Goal: Task Accomplishment & Management: Manage account settings

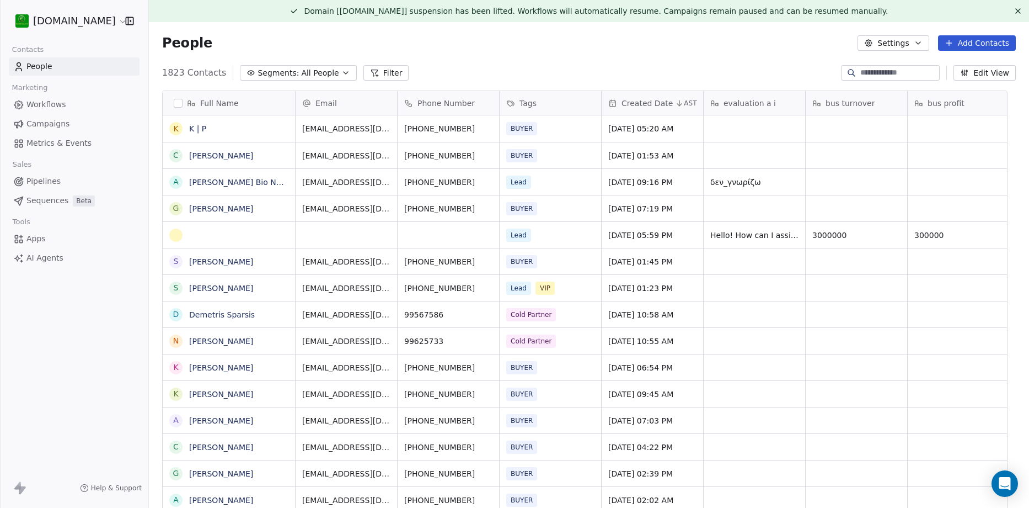
scroll to position [438, 864]
click at [178, 233] on button "grid" at bounding box center [176, 235] width 9 height 9
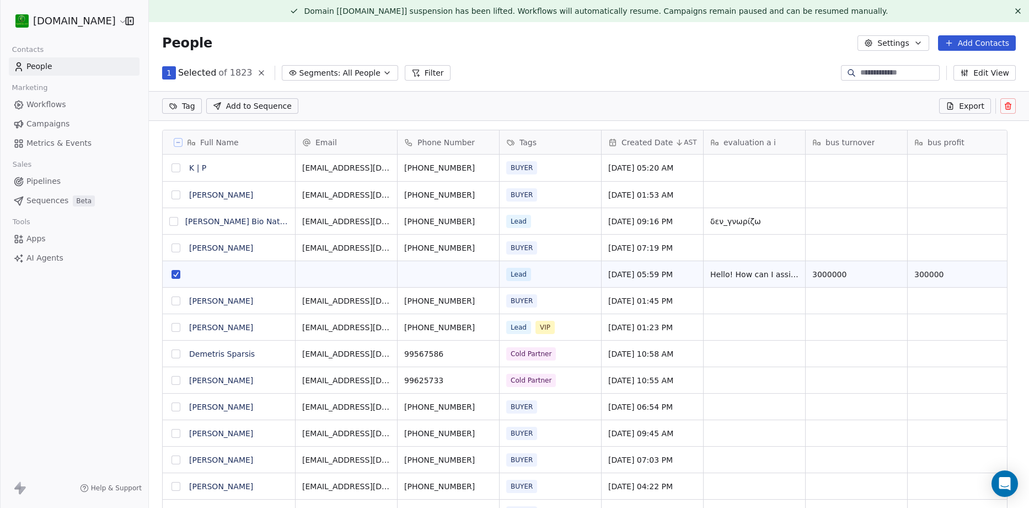
scroll to position [399, 864]
click at [1004, 107] on icon at bounding box center [1008, 106] width 9 height 9
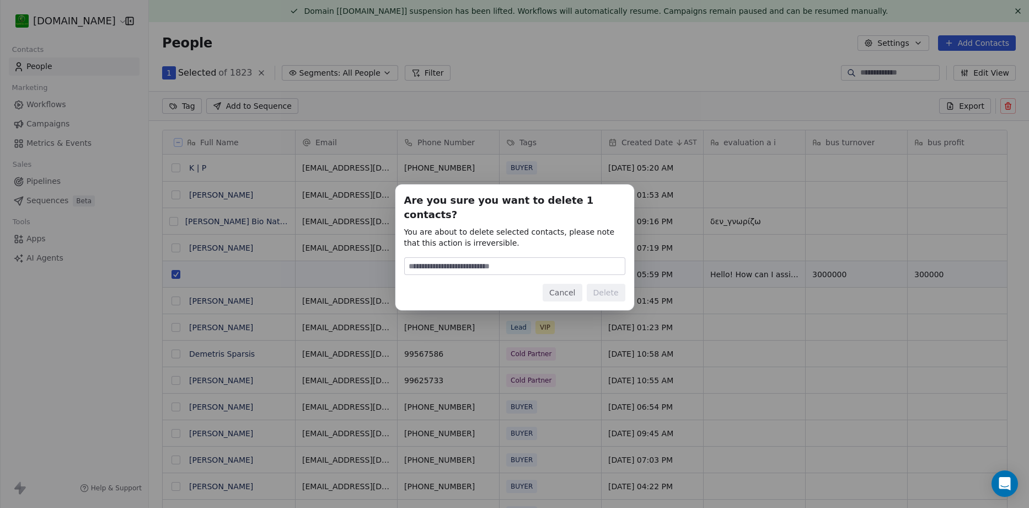
click at [506, 260] on input at bounding box center [515, 266] width 220 height 17
type input "******"
click at [604, 286] on button "Delete" at bounding box center [606, 293] width 39 height 18
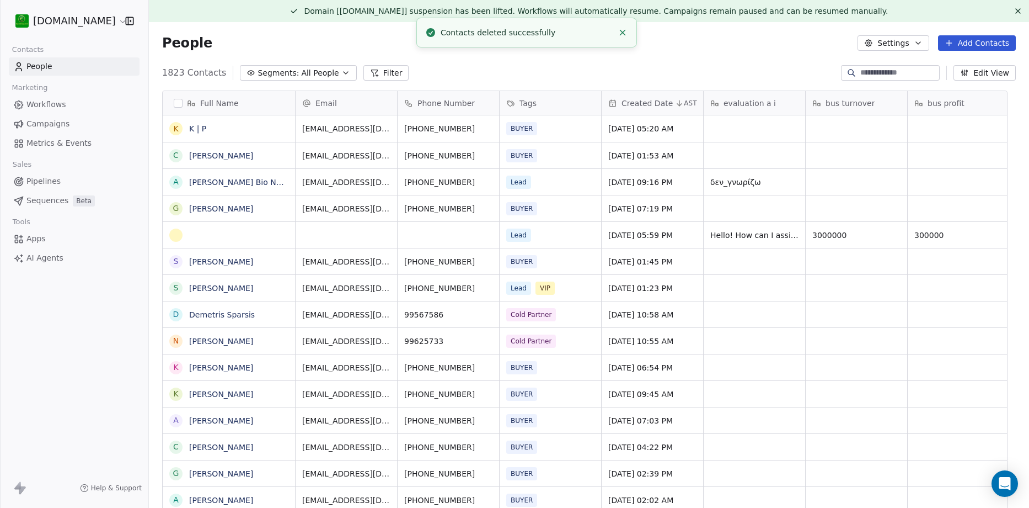
scroll to position [438, 864]
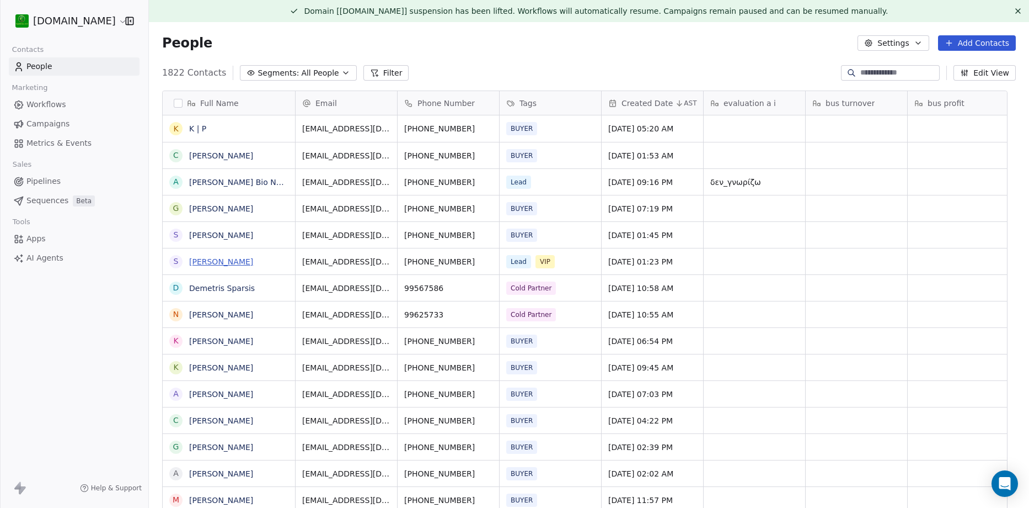
click at [222, 258] on link "[PERSON_NAME]" at bounding box center [221, 261] width 64 height 9
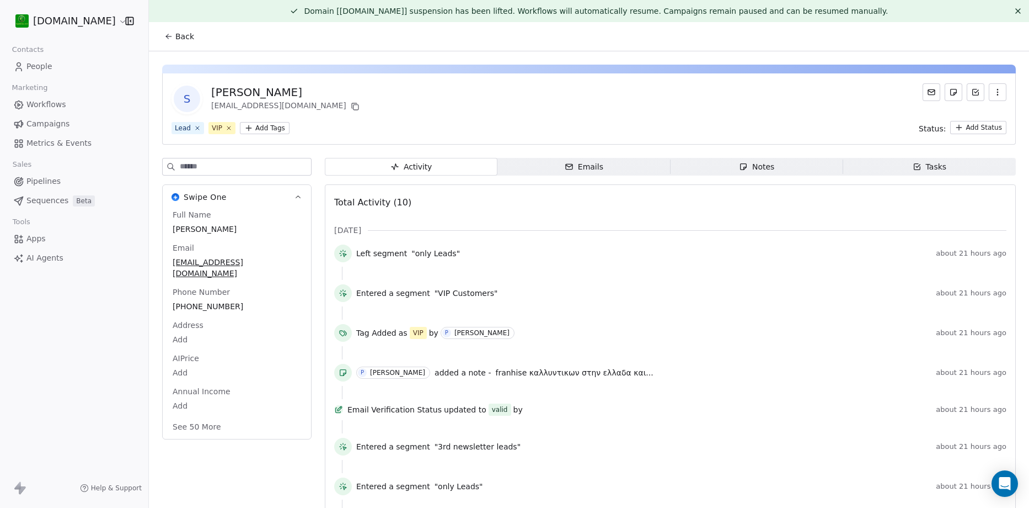
click at [765, 165] on div "Notes" at bounding box center [756, 167] width 35 height 12
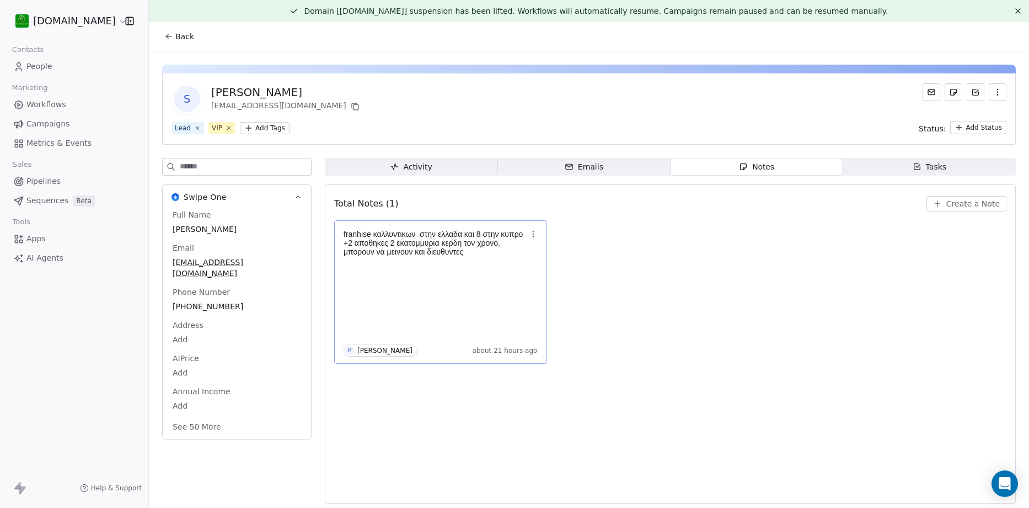
click at [496, 263] on div "franhise καλλυντικων στην ελλαδα και 8 στην κυπρο +2 αποθηκες 2 εκατομμυρια κερ…" at bounding box center [441, 291] width 194 height 129
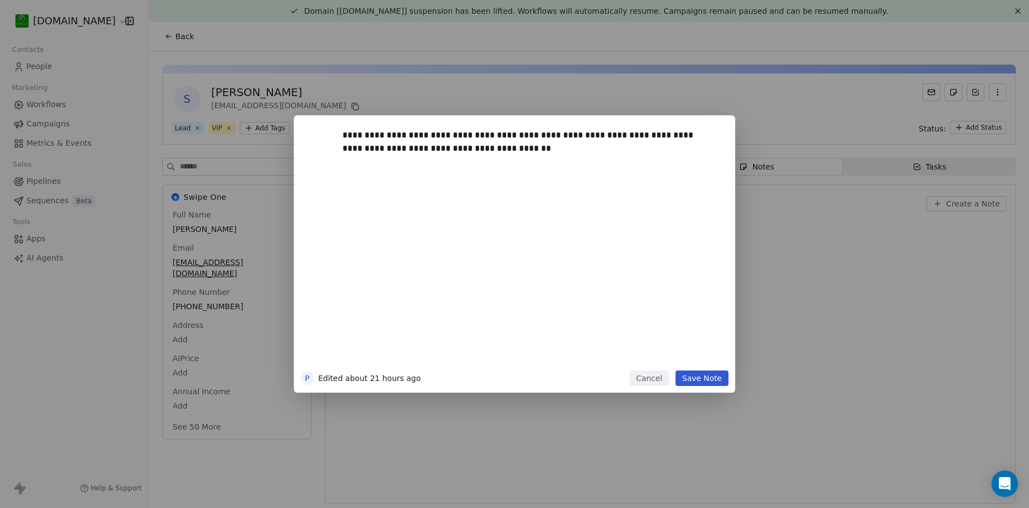
click at [530, 160] on div "**********" at bounding box center [531, 246] width 377 height 235
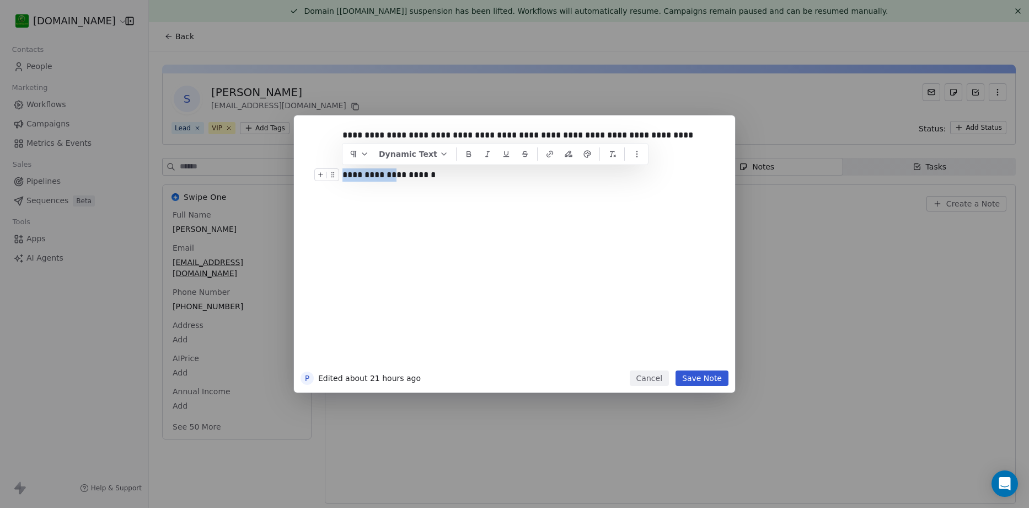
drag, startPoint x: 401, startPoint y: 175, endPoint x: 344, endPoint y: 177, distance: 56.9
click at [344, 177] on div "**********" at bounding box center [527, 174] width 369 height 13
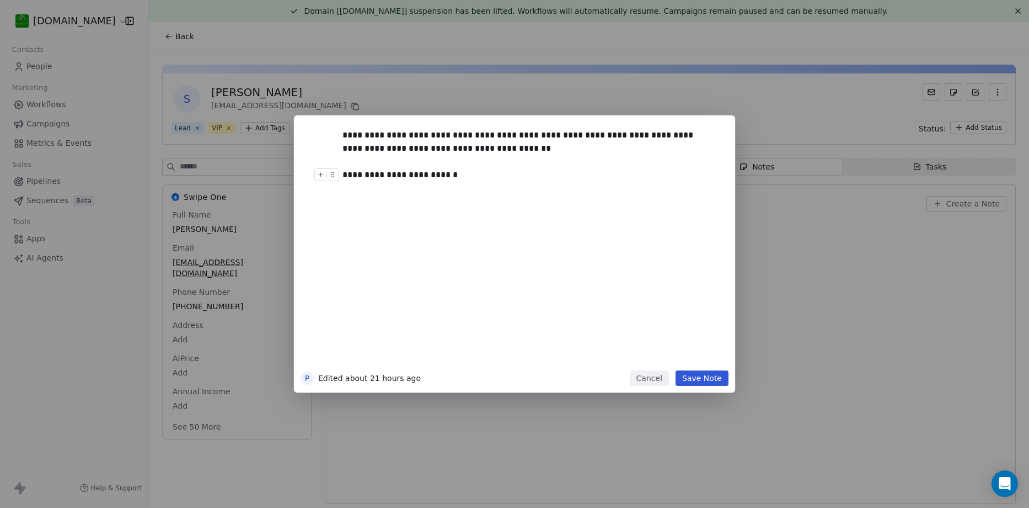
click at [439, 177] on div "**********" at bounding box center [527, 174] width 369 height 13
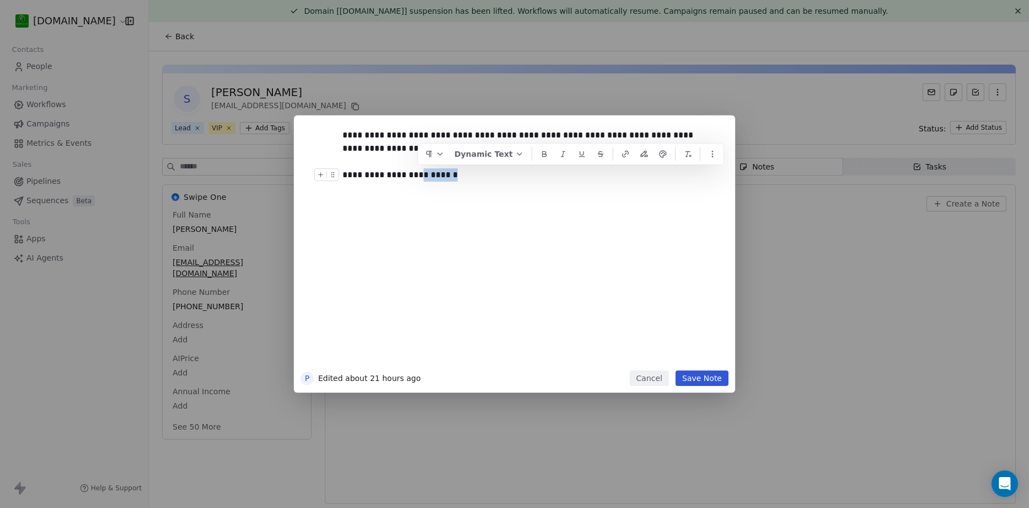
copy div "********"
click at [706, 377] on button "Save Note" at bounding box center [702, 377] width 53 height 15
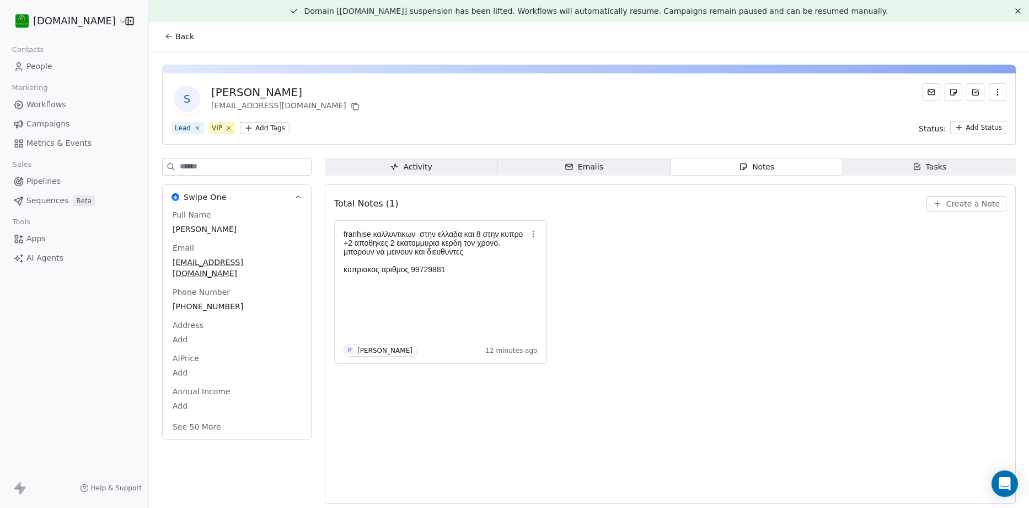
click at [52, 69] on link "People" at bounding box center [74, 66] width 131 height 18
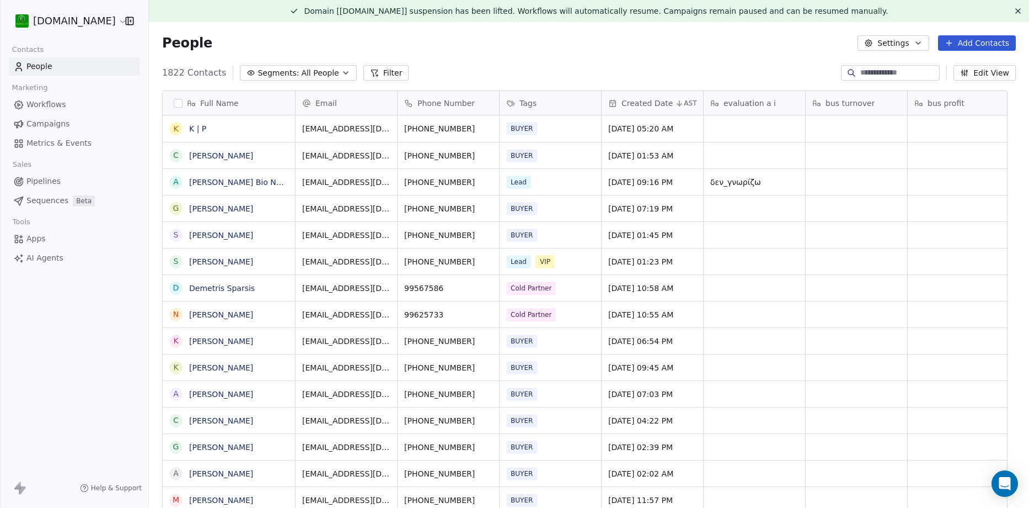
scroll to position [438, 864]
click at [1014, 11] on icon at bounding box center [1018, 11] width 9 height 9
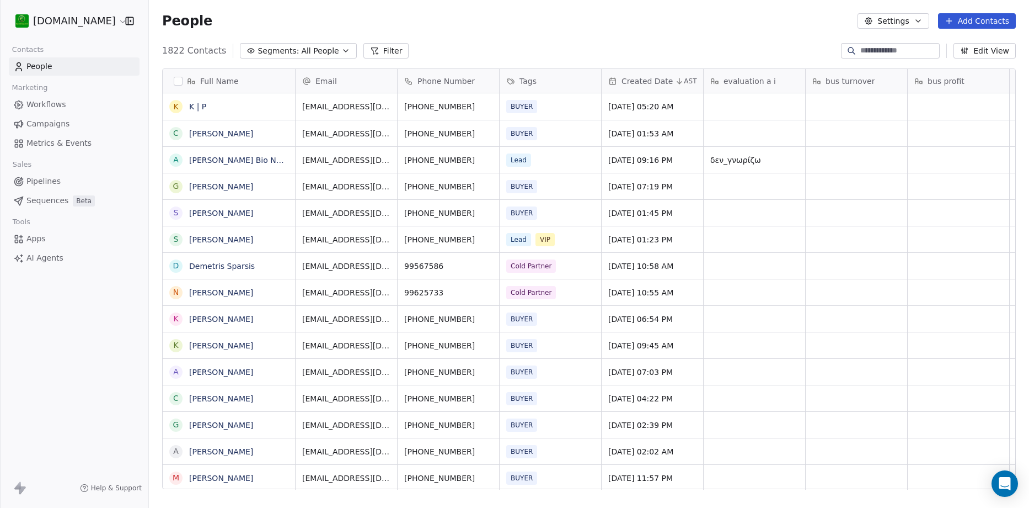
scroll to position [438, 872]
click at [57, 125] on span "Campaigns" at bounding box center [47, 124] width 43 height 12
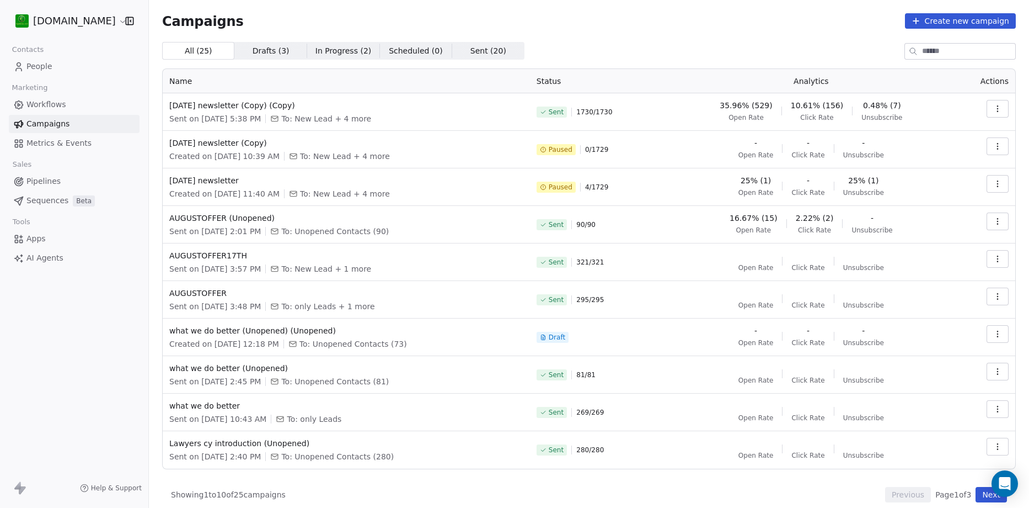
click at [990, 114] on button "button" at bounding box center [998, 109] width 22 height 18
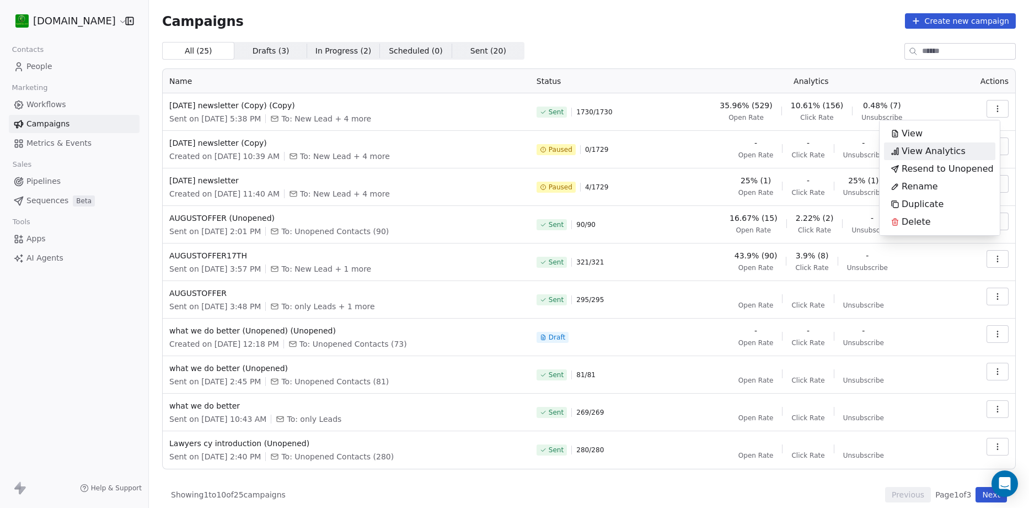
click at [955, 150] on span "View Analytics" at bounding box center [934, 151] width 64 height 13
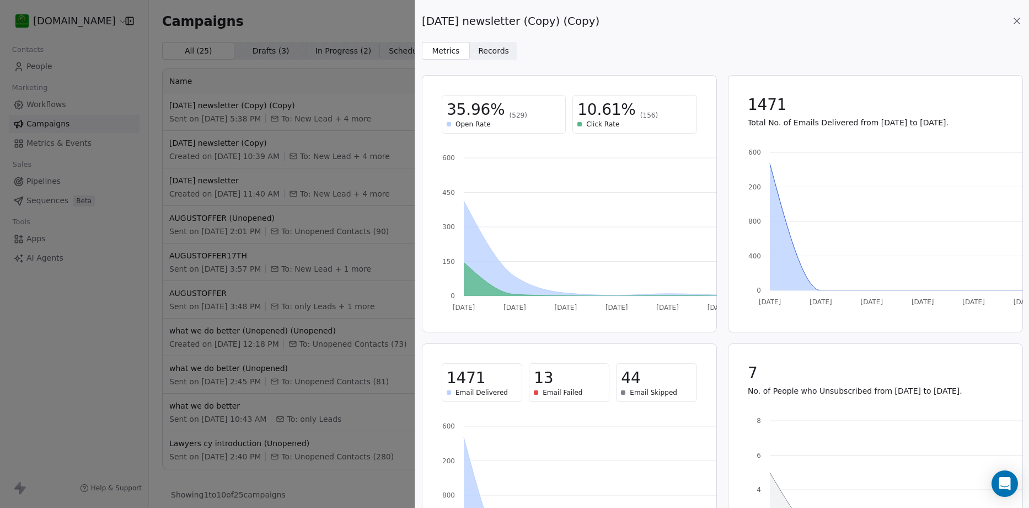
click at [479, 50] on span "Records" at bounding box center [493, 51] width 31 height 12
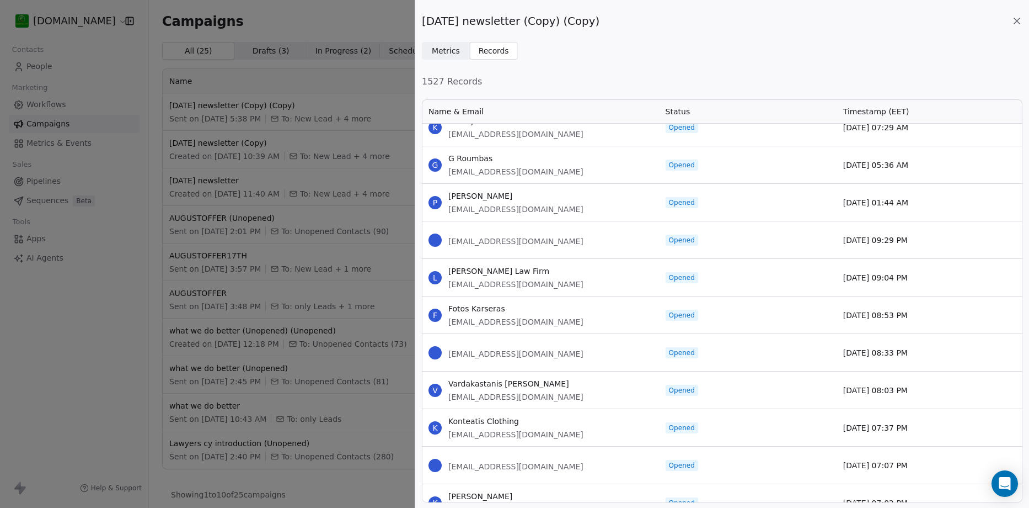
scroll to position [441, 0]
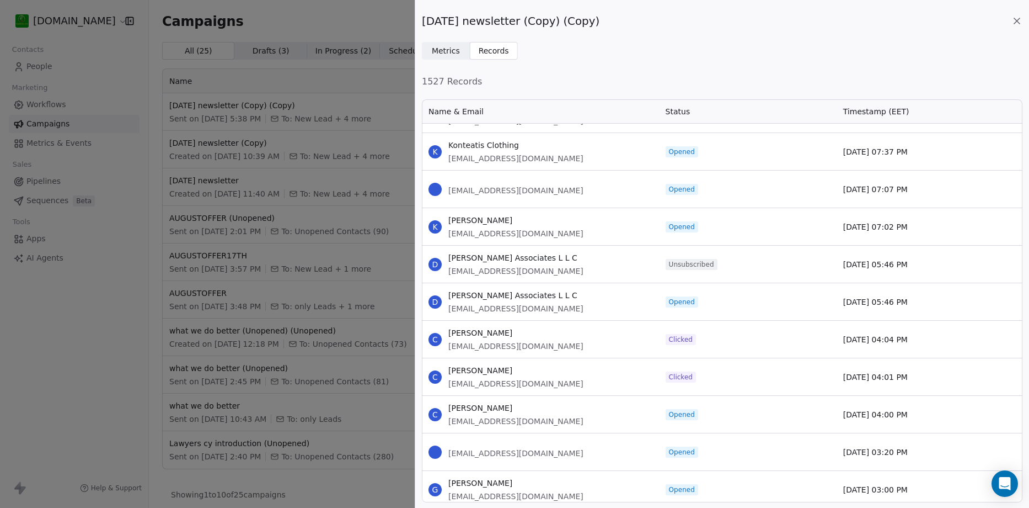
click at [549, 257] on span "[PERSON_NAME] Associates L L C" at bounding box center [516, 257] width 135 height 11
copy span "[PERSON_NAME] Associates L L C"
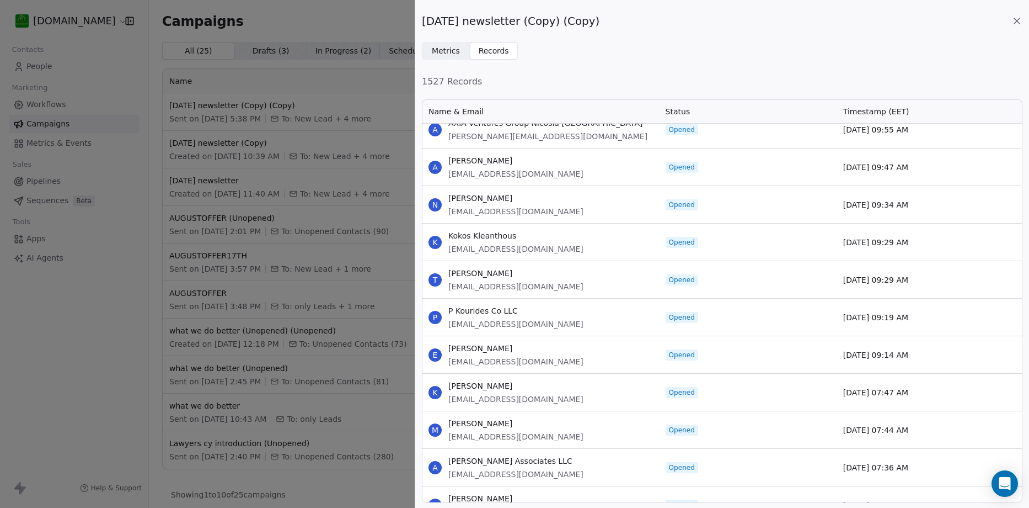
scroll to position [3255, 0]
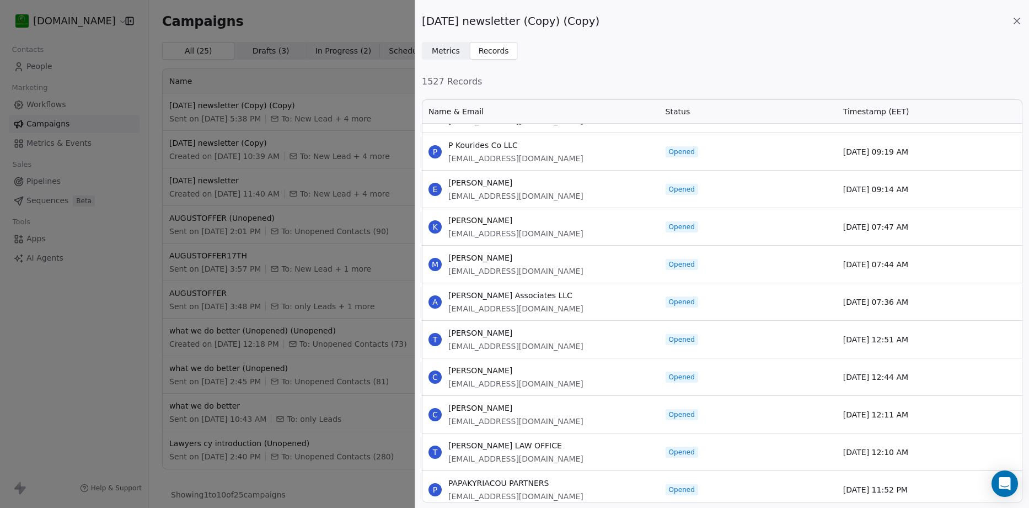
click at [145, 130] on div "[DATE] newsletter (Copy) (Copy) Metrics Metrics Records Records 1527 Records Na…" at bounding box center [514, 254] width 1029 height 508
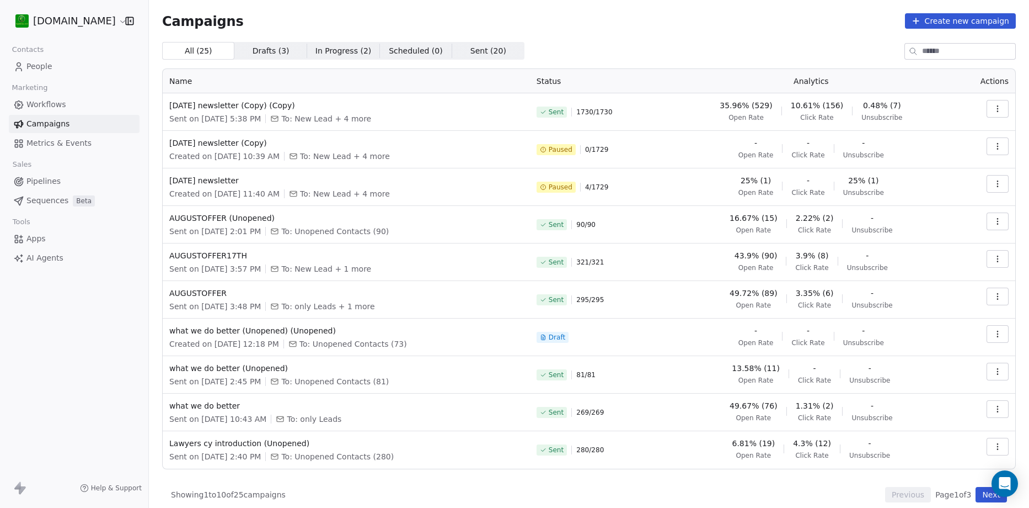
click at [334, 47] on span "In Progress ( 2 )" at bounding box center [344, 51] width 56 height 12
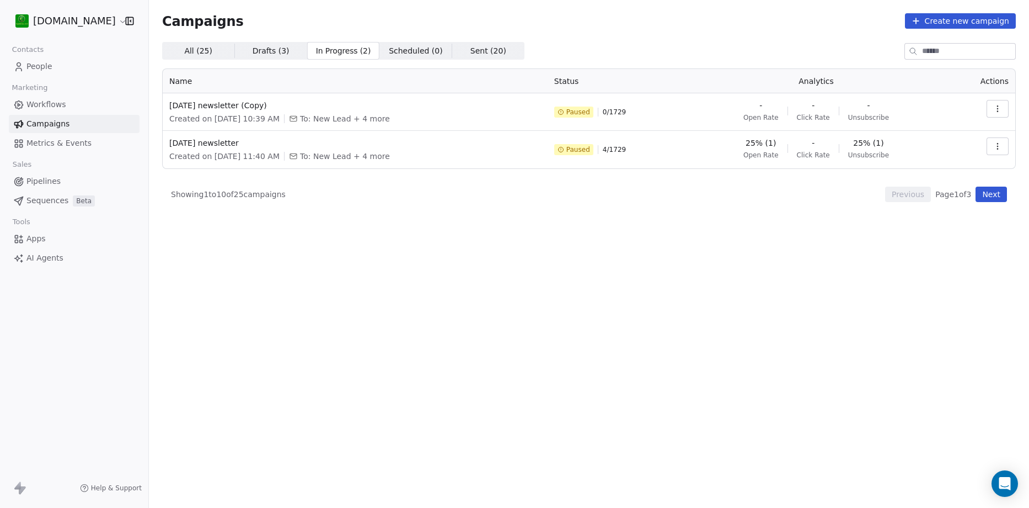
click at [997, 150] on icon "button" at bounding box center [998, 146] width 9 height 9
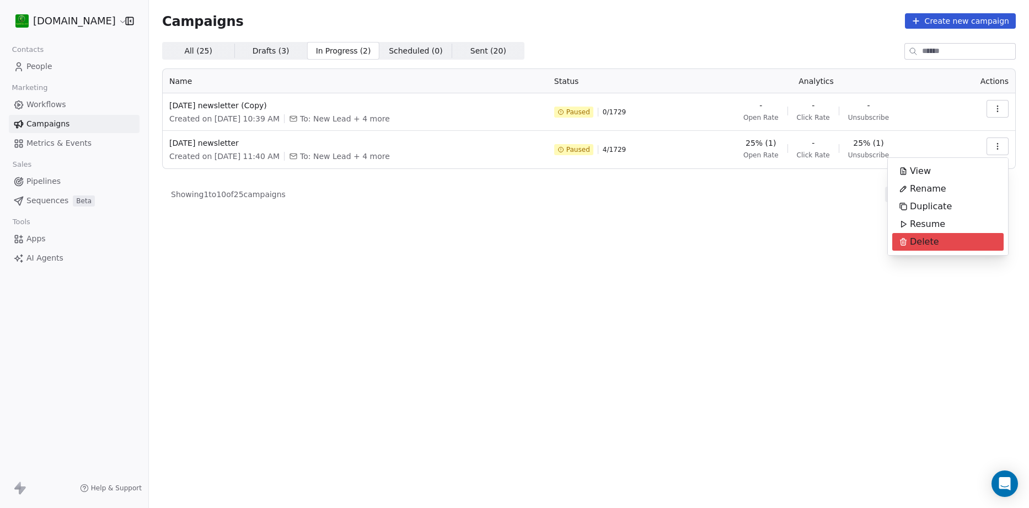
click at [938, 245] on div "Delete" at bounding box center [920, 242] width 54 height 18
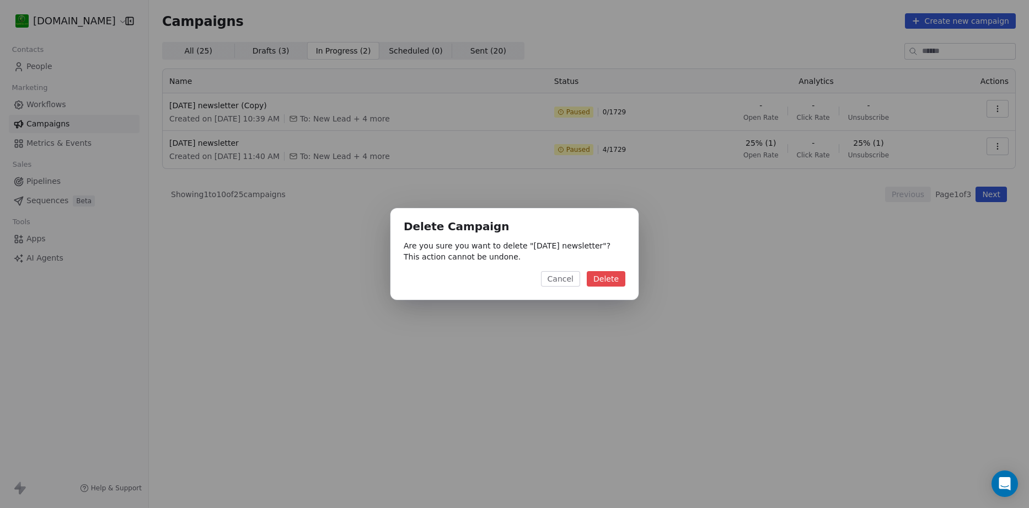
click at [605, 281] on button "Delete" at bounding box center [606, 278] width 39 height 15
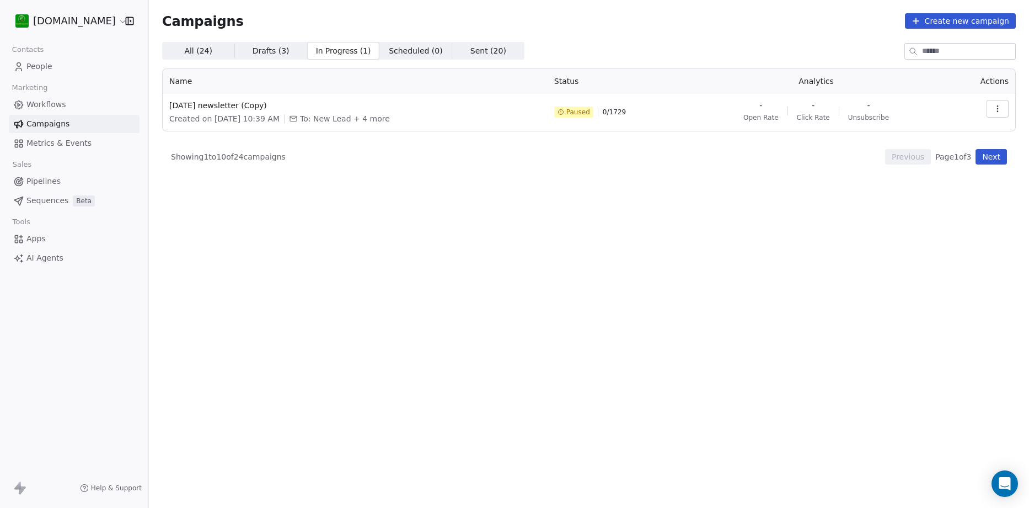
click at [1002, 107] on icon "button" at bounding box center [998, 108] width 9 height 9
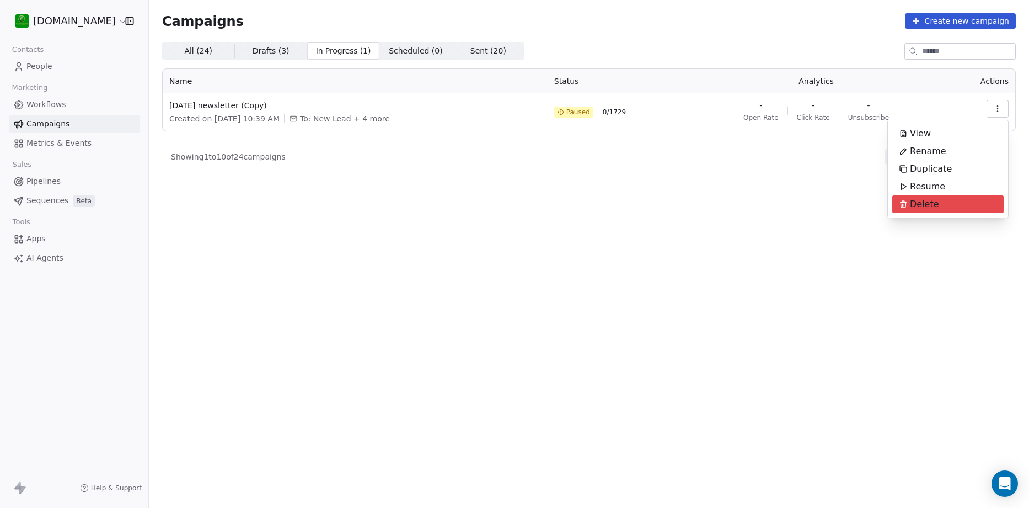
click at [938, 198] on div "Delete" at bounding box center [920, 204] width 54 height 18
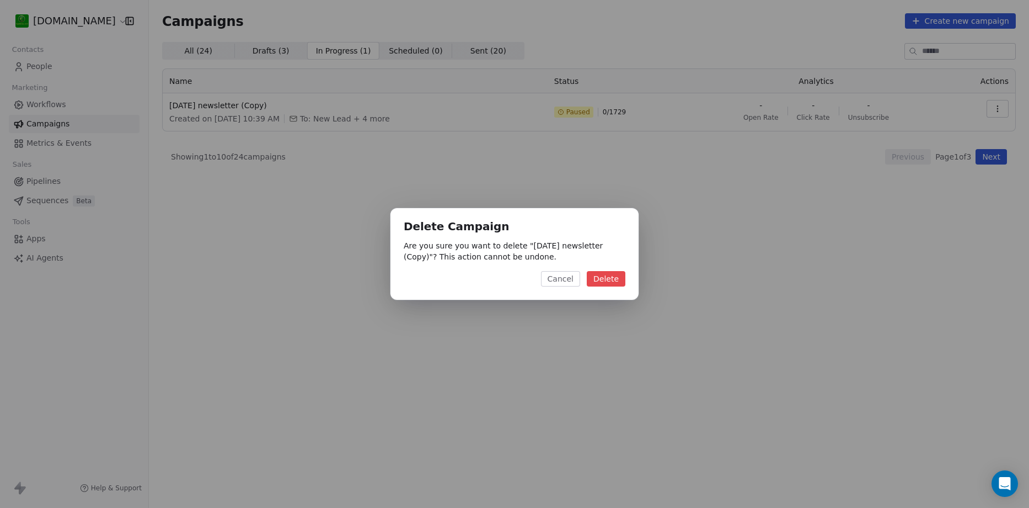
click at [612, 276] on button "Delete" at bounding box center [606, 278] width 39 height 15
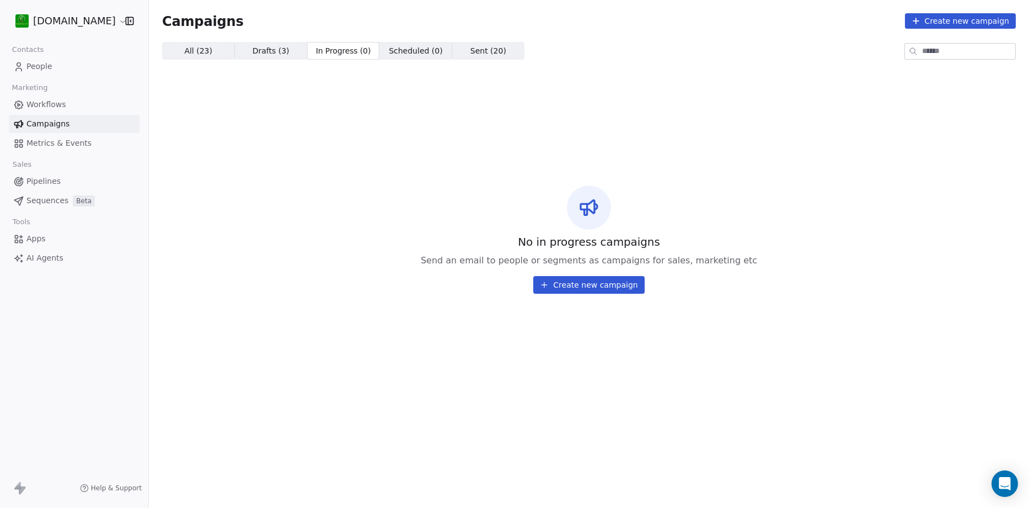
click at [68, 125] on link "Campaigns" at bounding box center [74, 124] width 131 height 18
click at [197, 54] on span "All ( 23 )" at bounding box center [198, 51] width 28 height 12
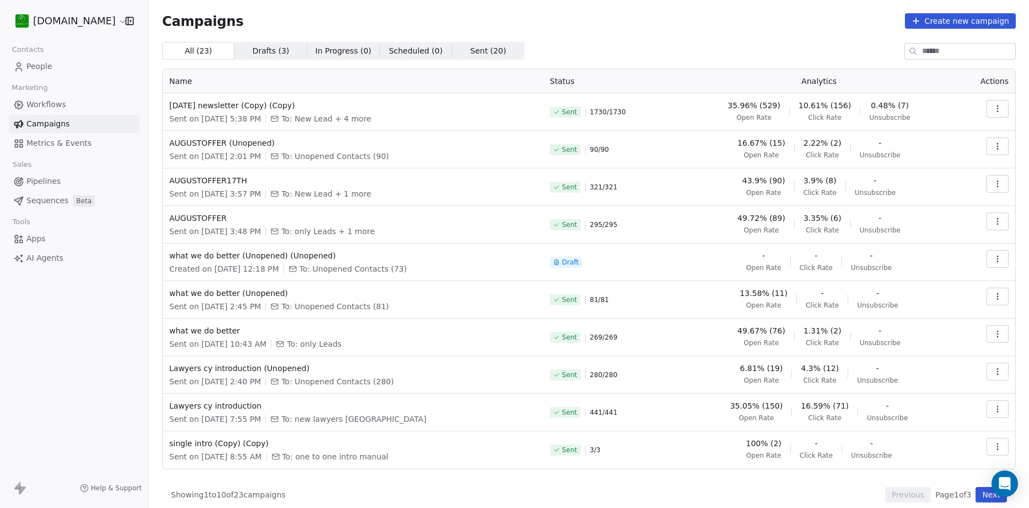
click at [31, 67] on span "People" at bounding box center [39, 67] width 26 height 12
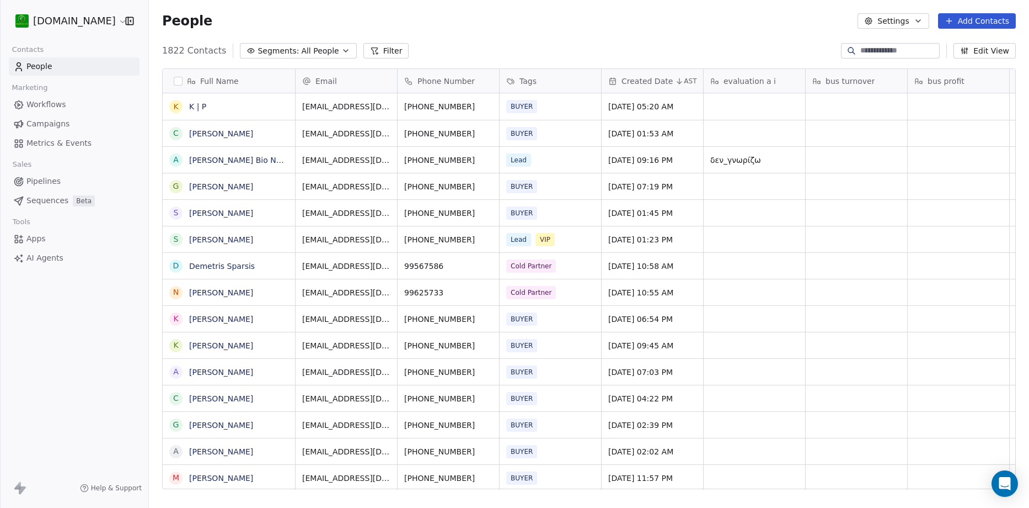
scroll to position [438, 872]
click at [873, 49] on input at bounding box center [899, 50] width 77 height 11
paste input "**********"
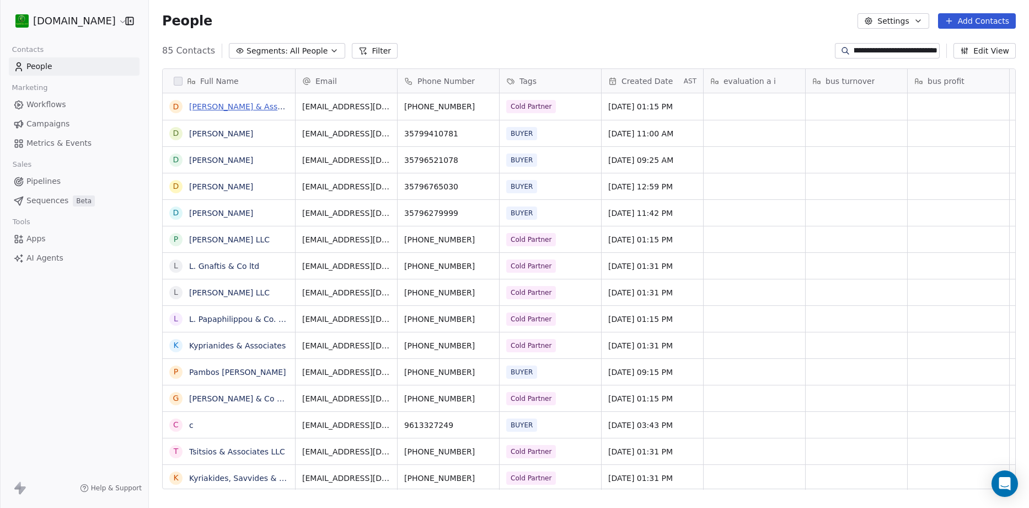
scroll to position [9, 9]
type input "**********"
click at [253, 102] on link "[PERSON_NAME] & Associates L.L.C" at bounding box center [257, 106] width 137 height 9
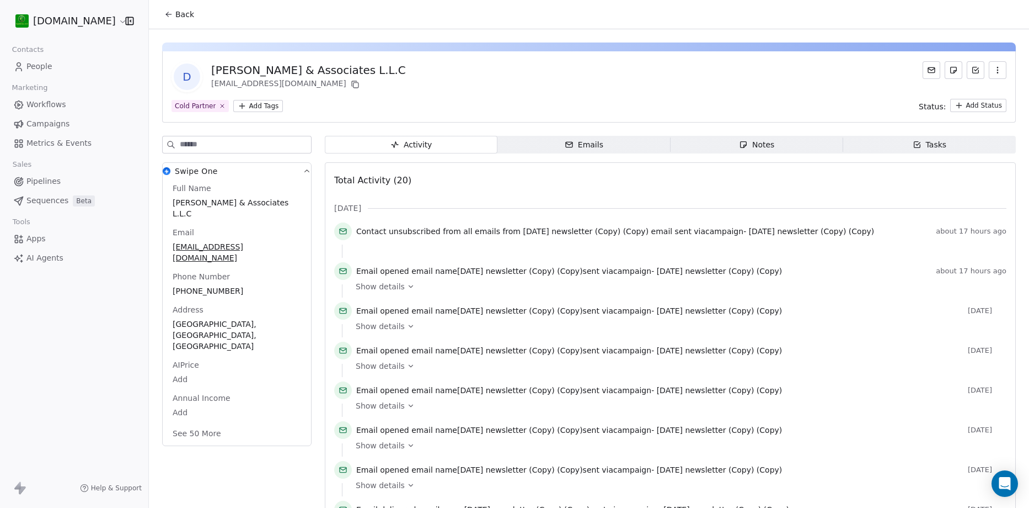
click at [994, 73] on icon "button" at bounding box center [998, 70] width 9 height 9
click at [973, 92] on div "Delete" at bounding box center [983, 95] width 74 height 18
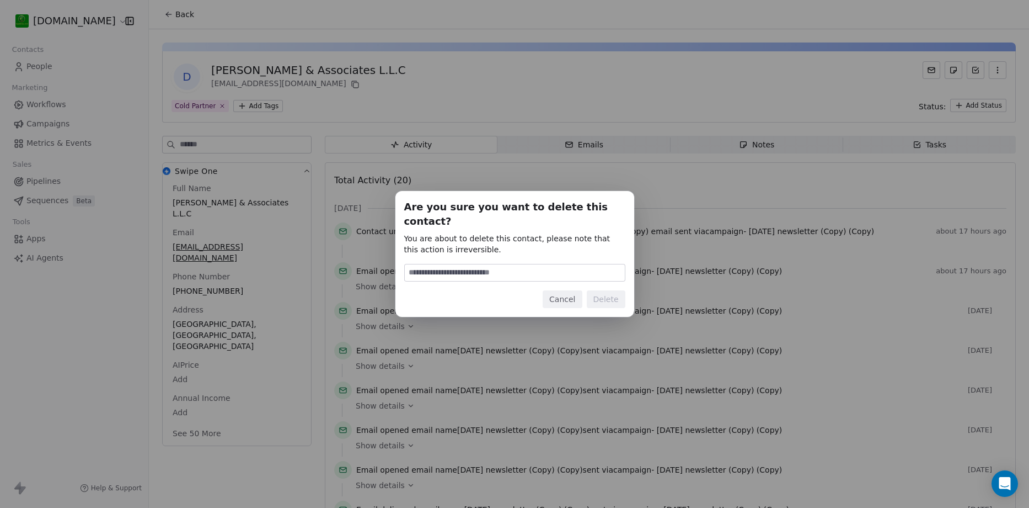
click at [528, 264] on input at bounding box center [515, 272] width 220 height 17
type input "******"
click at [611, 290] on button "Delete" at bounding box center [606, 299] width 39 height 18
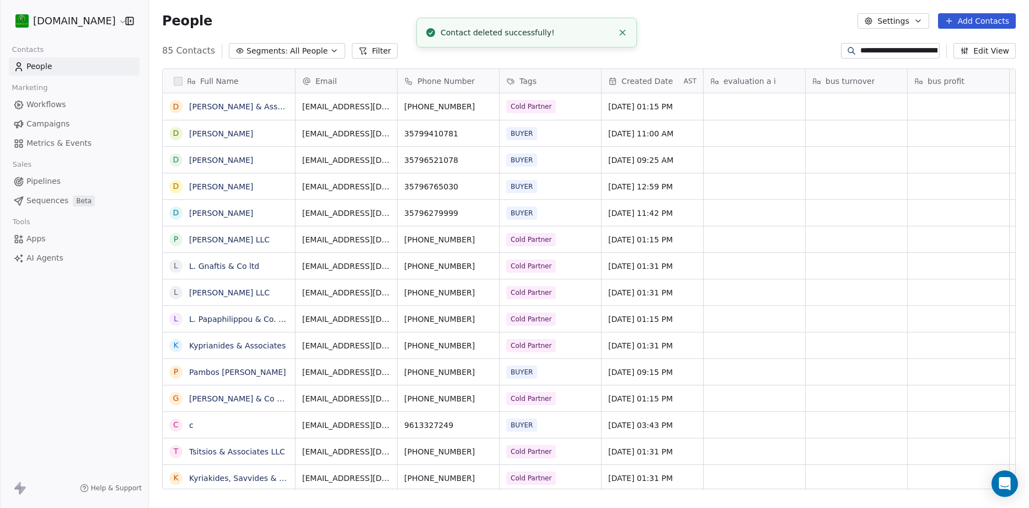
scroll to position [438, 872]
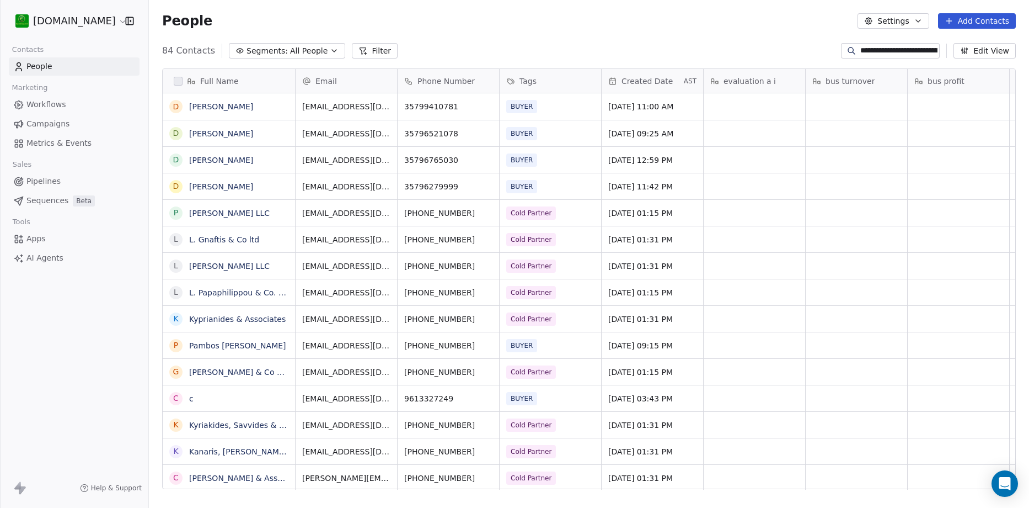
click at [928, 51] on input "**********" at bounding box center [899, 50] width 77 height 11
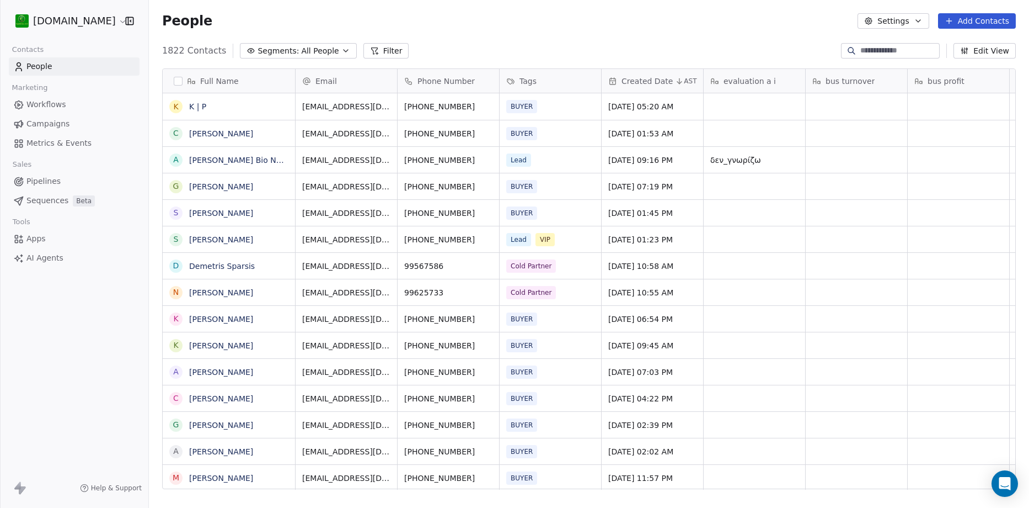
click at [715, 14] on div "People Settings Add Contacts" at bounding box center [589, 20] width 854 height 15
click at [197, 104] on link "K | P" at bounding box center [197, 106] width 17 height 9
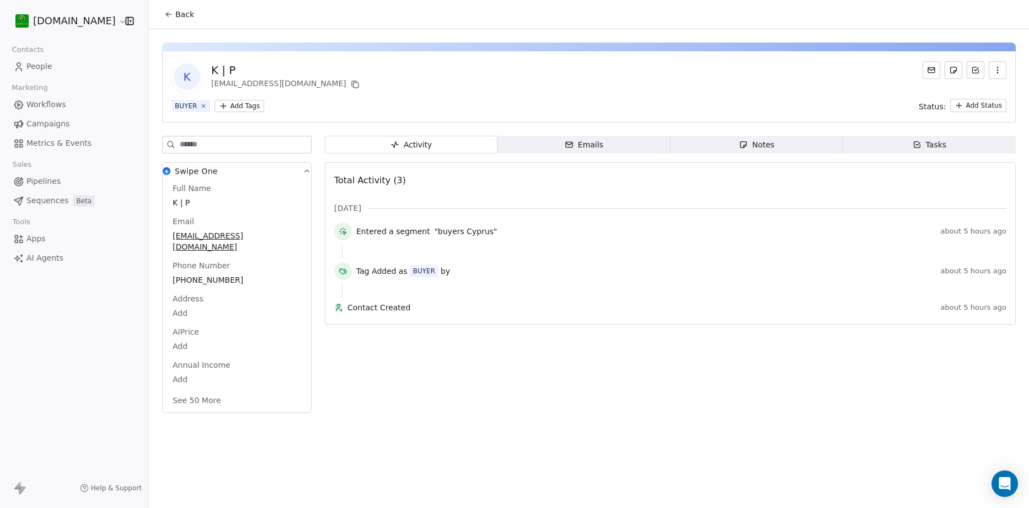
click at [210, 390] on button "See 50 More" at bounding box center [197, 400] width 62 height 20
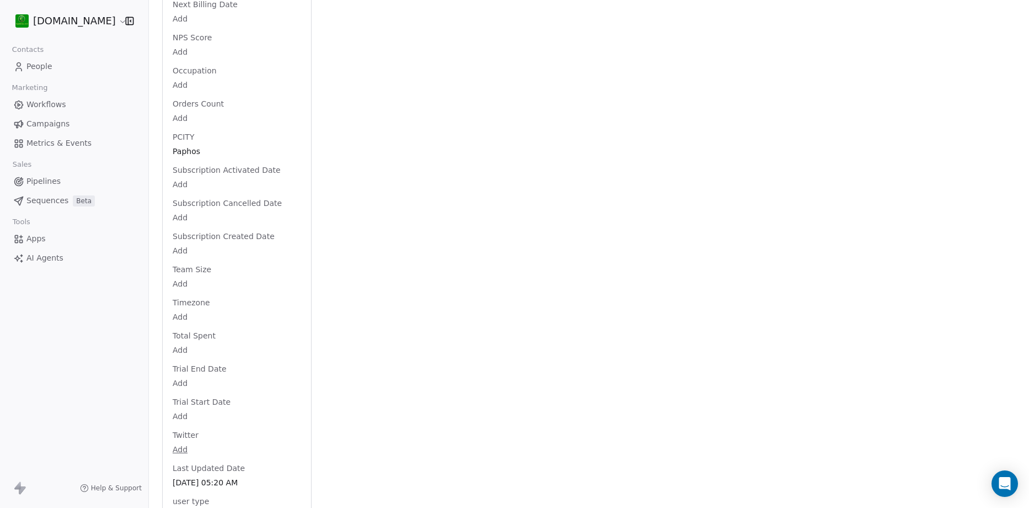
scroll to position [1539, 0]
